Goal: Information Seeking & Learning: Learn about a topic

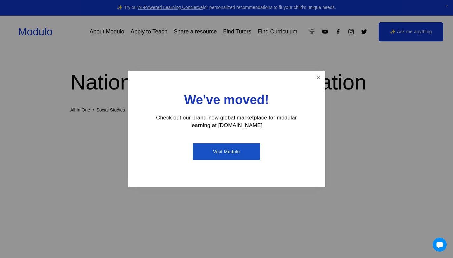
click at [320, 77] on link "Close" at bounding box center [318, 77] width 11 height 11
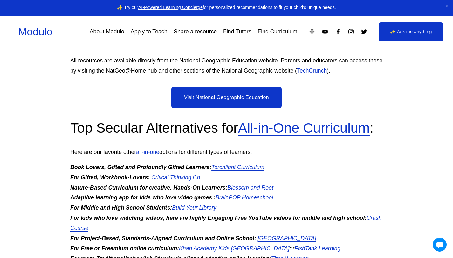
scroll to position [1392, 0]
click at [222, 108] on link "Visit National Geographic Education" at bounding box center [227, 97] width 110 height 21
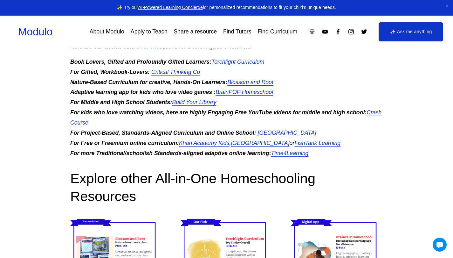
scroll to position [1423, 0]
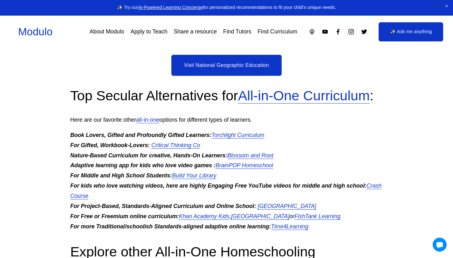
click at [222, 138] on em "Torchlight Curriculum" at bounding box center [238, 135] width 53 height 6
